Goal: Task Accomplishment & Management: Manage account settings

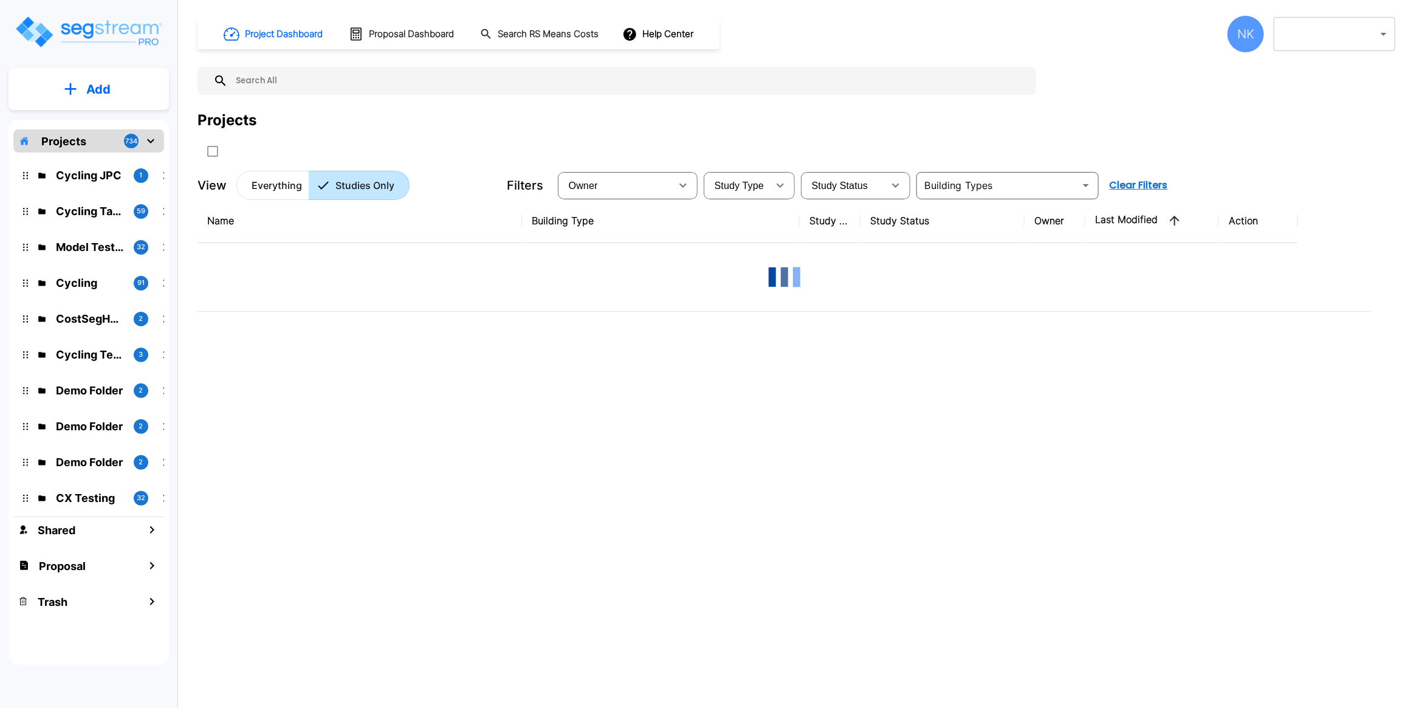
click at [1252, 35] on div "NK" at bounding box center [1246, 34] width 36 height 36
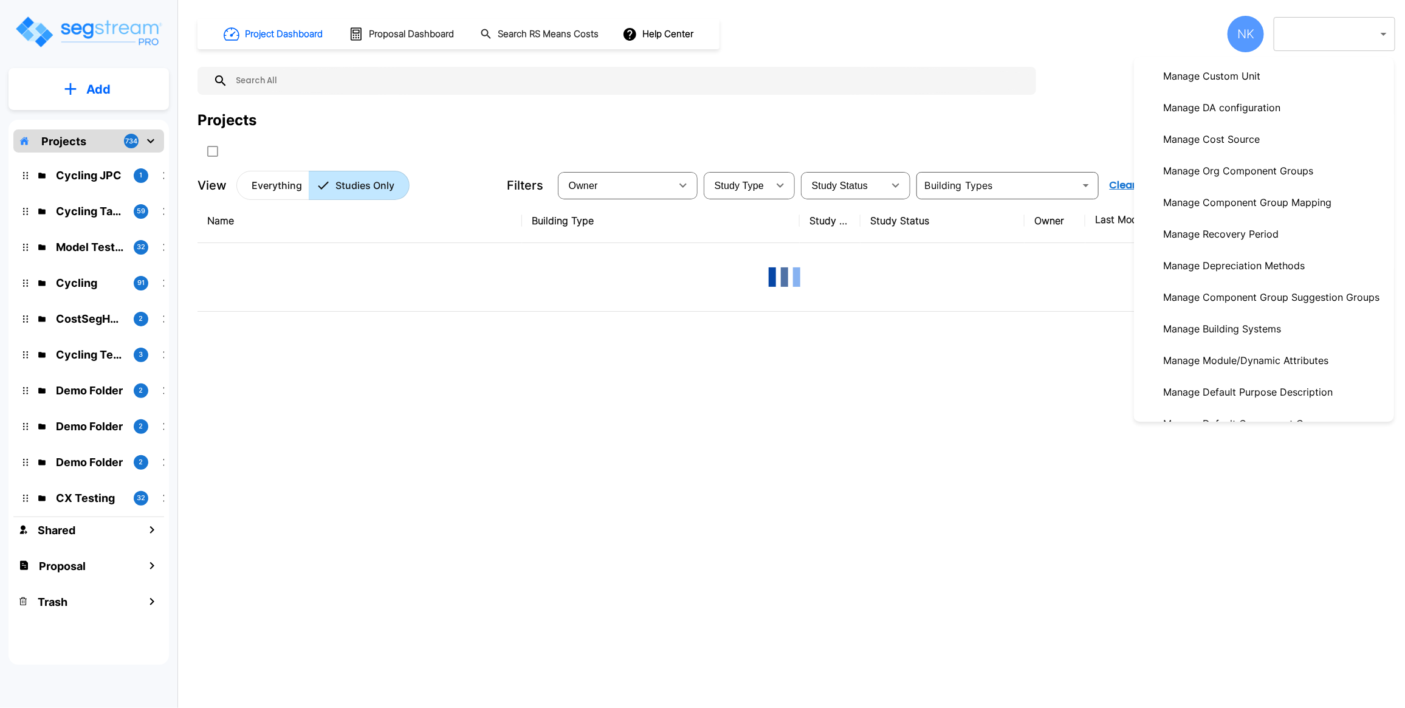
scroll to position [495, 0]
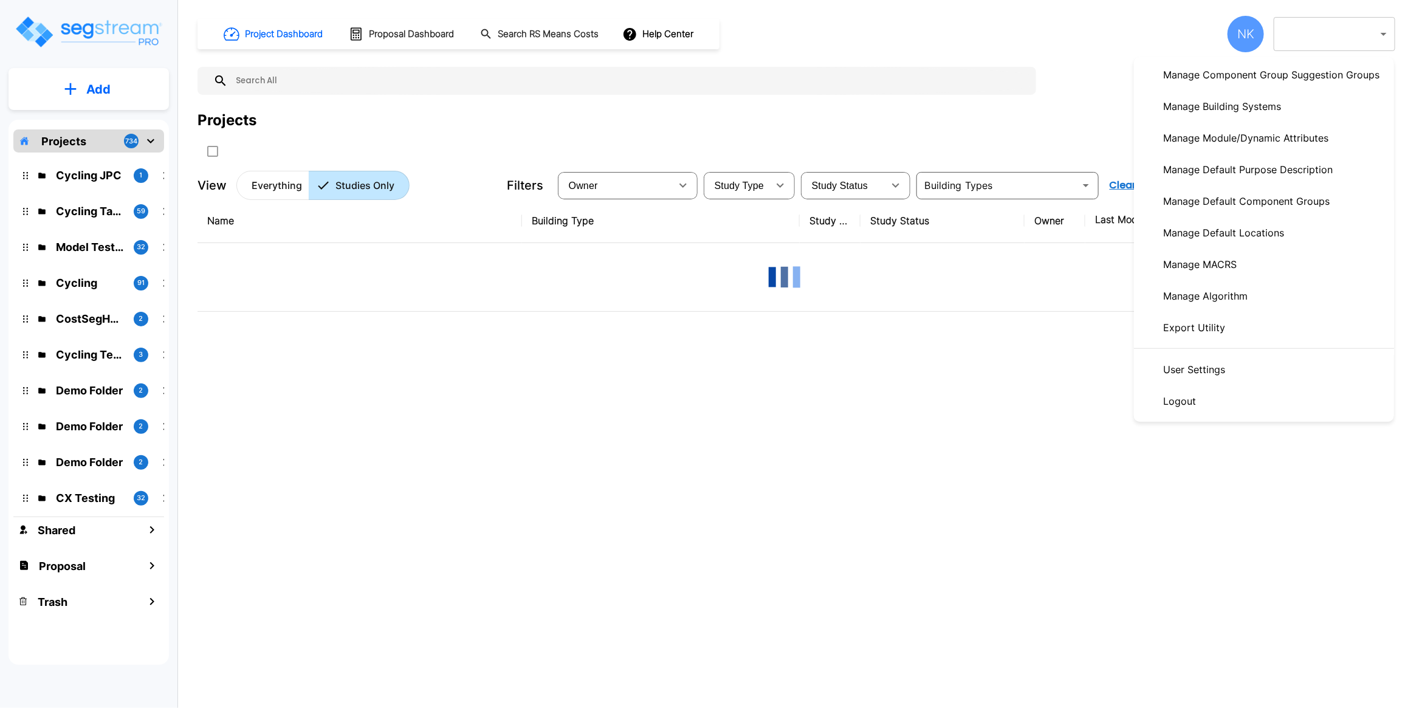
click at [1211, 263] on p "Manage MACRS" at bounding box center [1199, 264] width 83 height 24
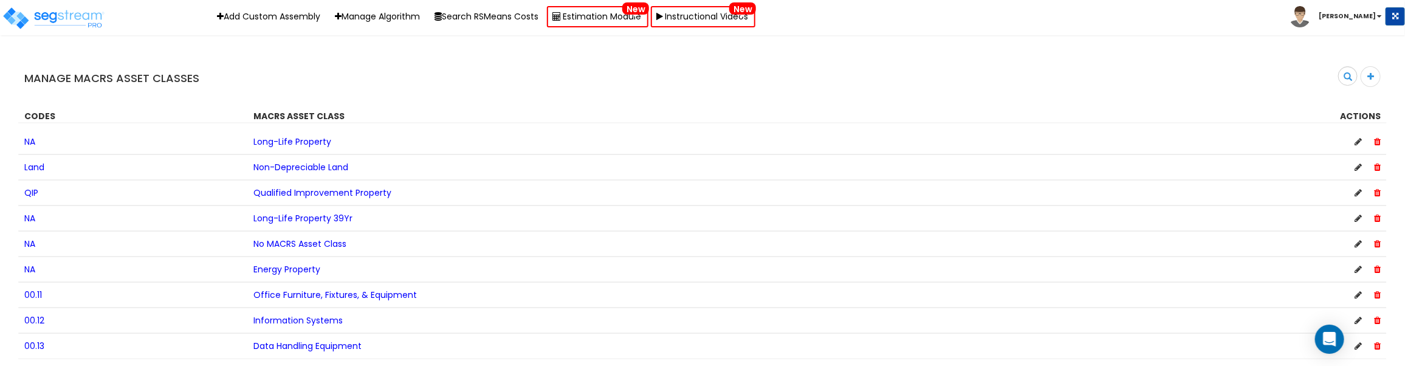
click at [1359, 145] on icon at bounding box center [1358, 141] width 7 height 9
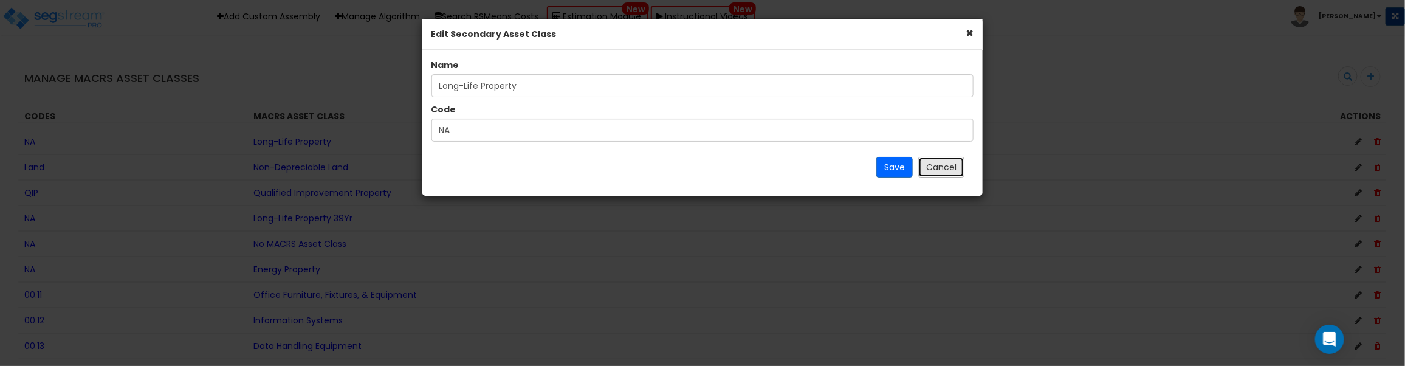
click at [957, 162] on button "Cancel" at bounding box center [941, 167] width 46 height 21
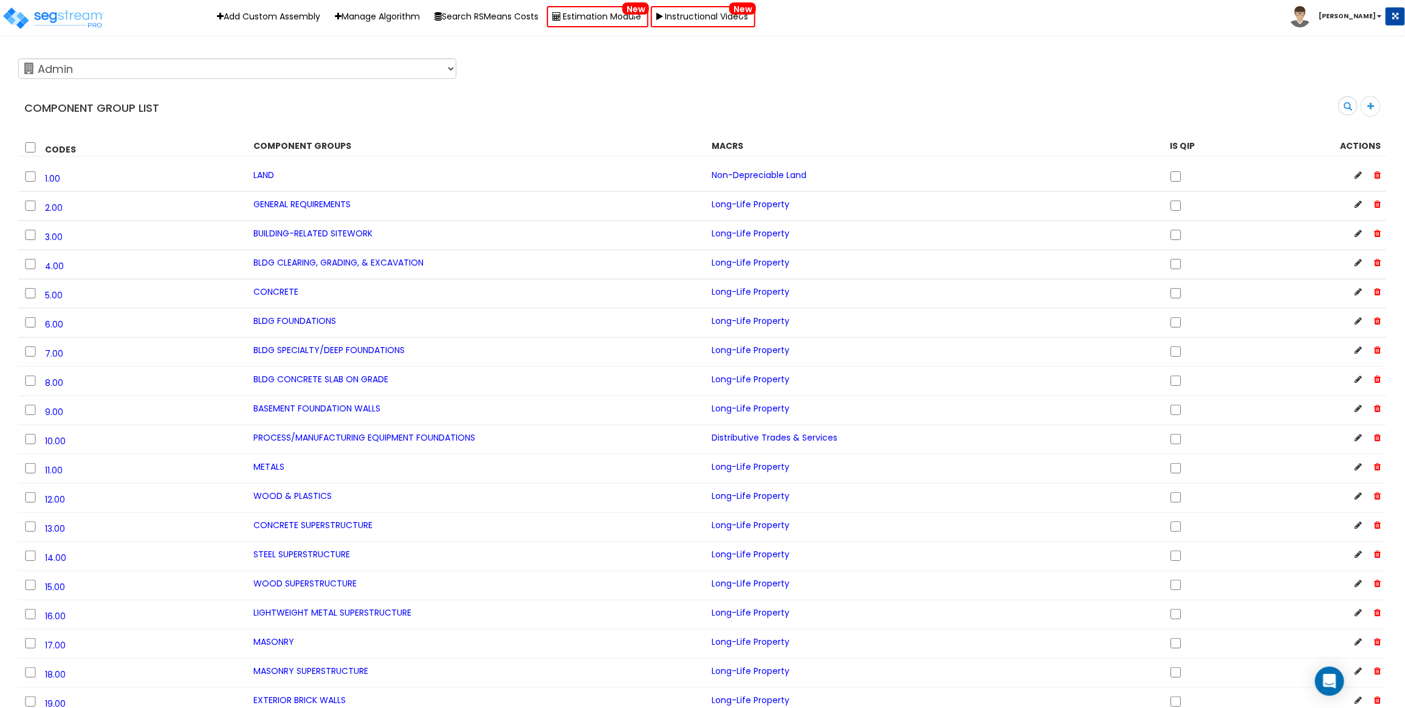
scroll to position [4921, 0]
